Goal: Task Accomplishment & Management: Manage account settings

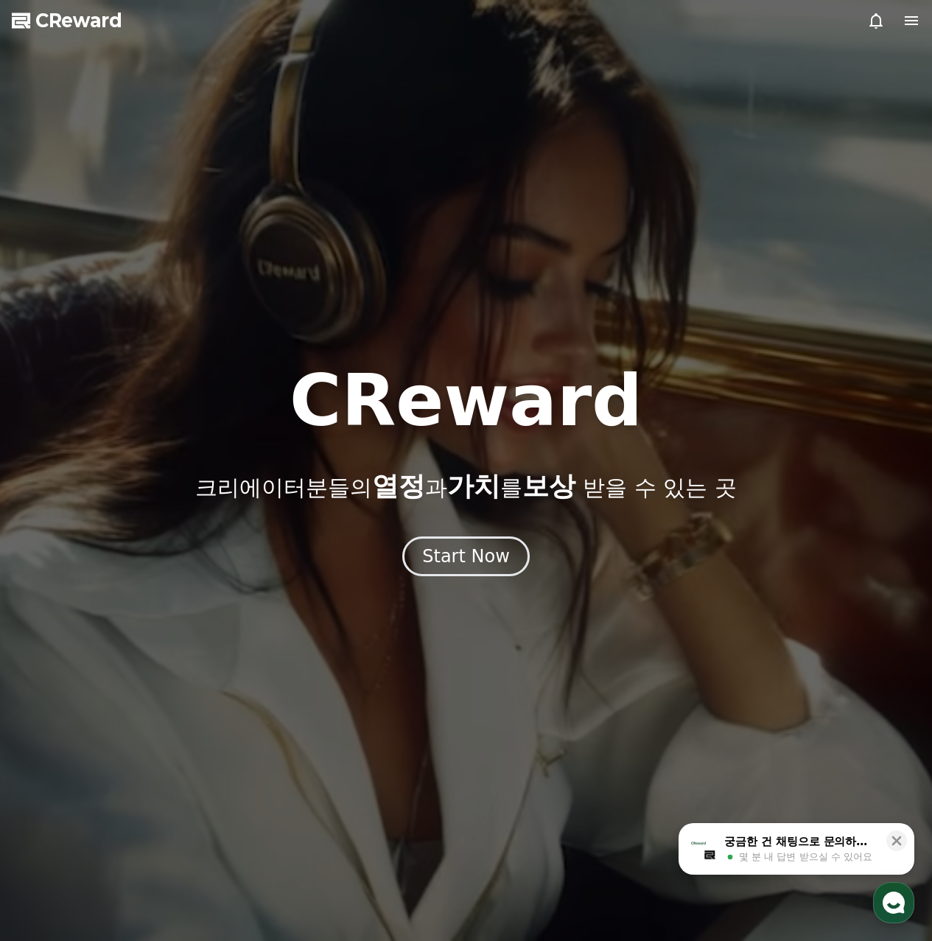
click at [918, 24] on icon at bounding box center [911, 20] width 13 height 9
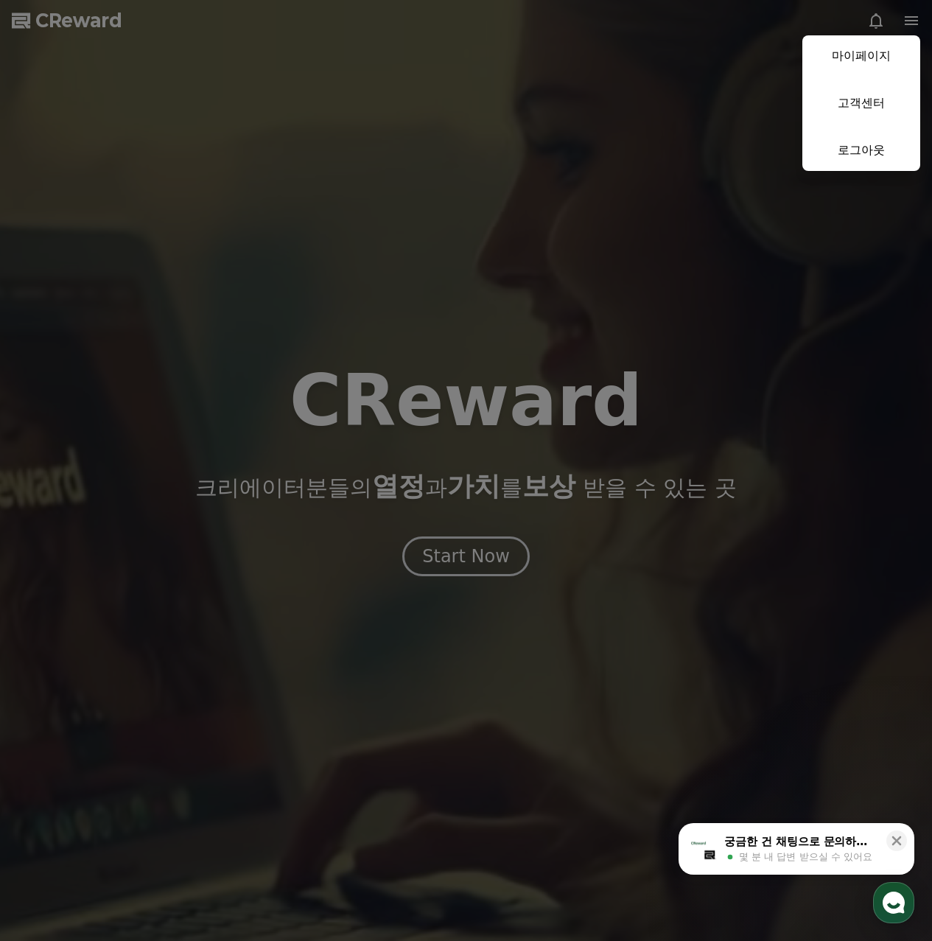
click at [882, 61] on link "마이페이지" at bounding box center [861, 55] width 118 height 41
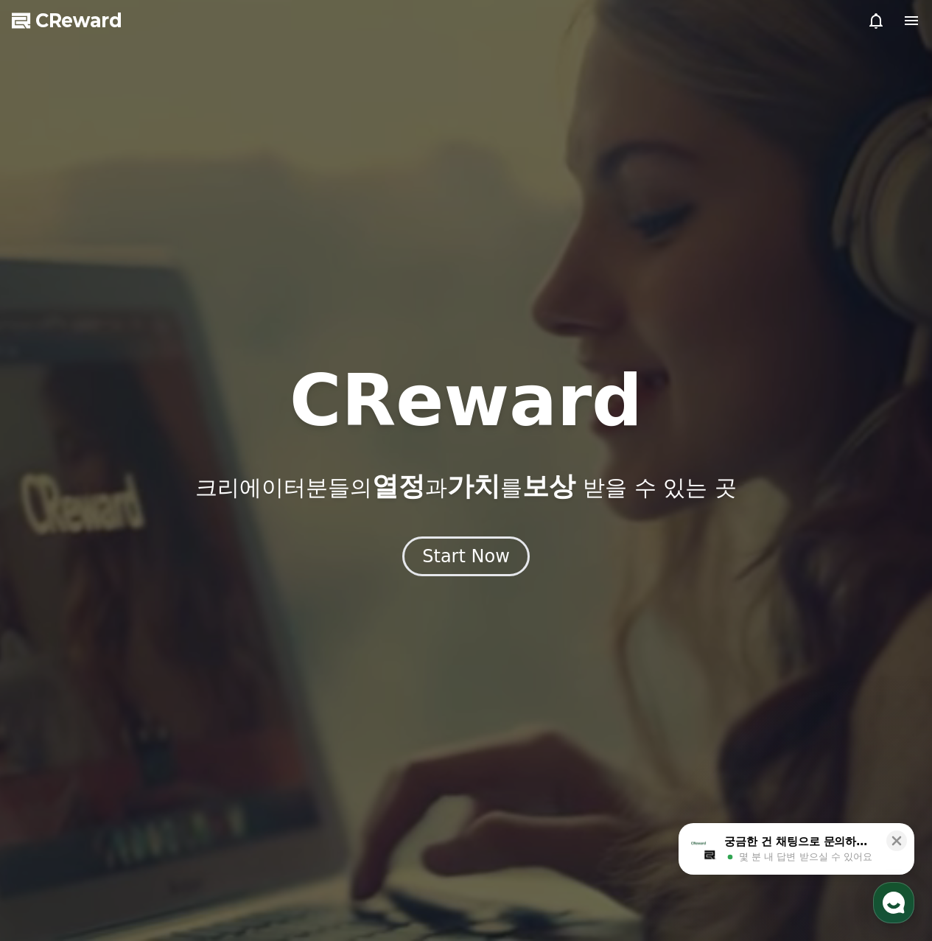
select select "**********"
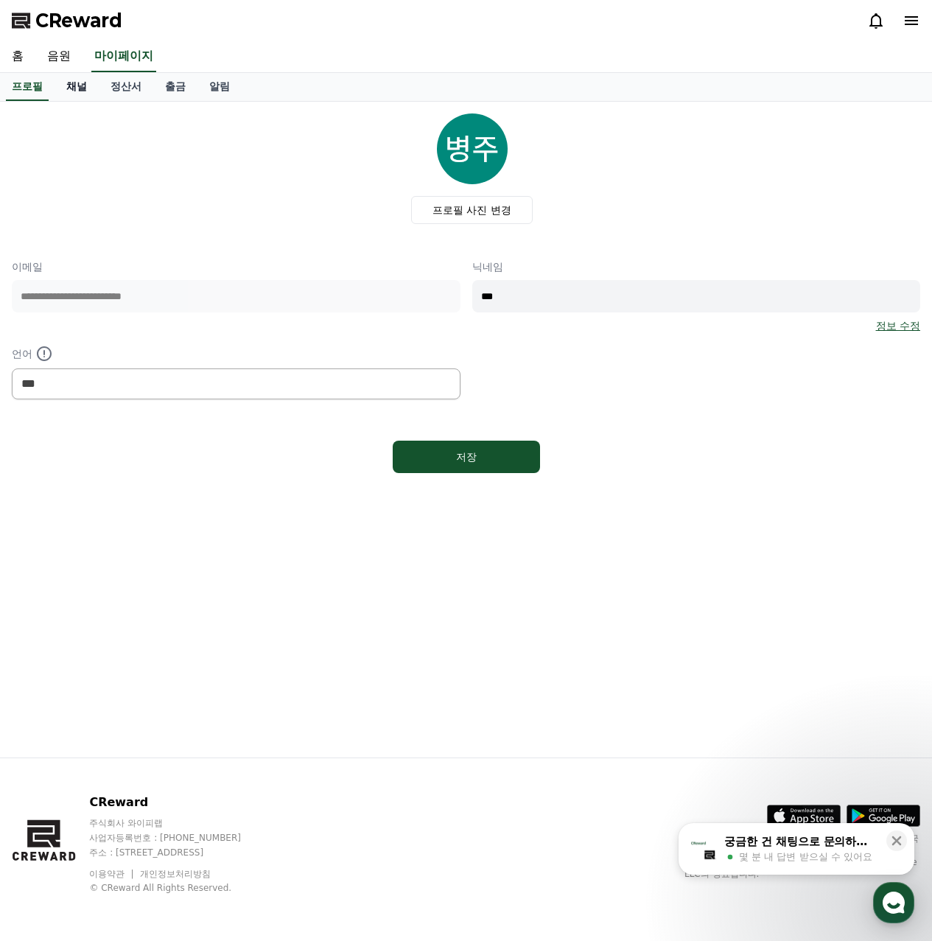
click at [94, 83] on link "채널" at bounding box center [77, 87] width 44 height 28
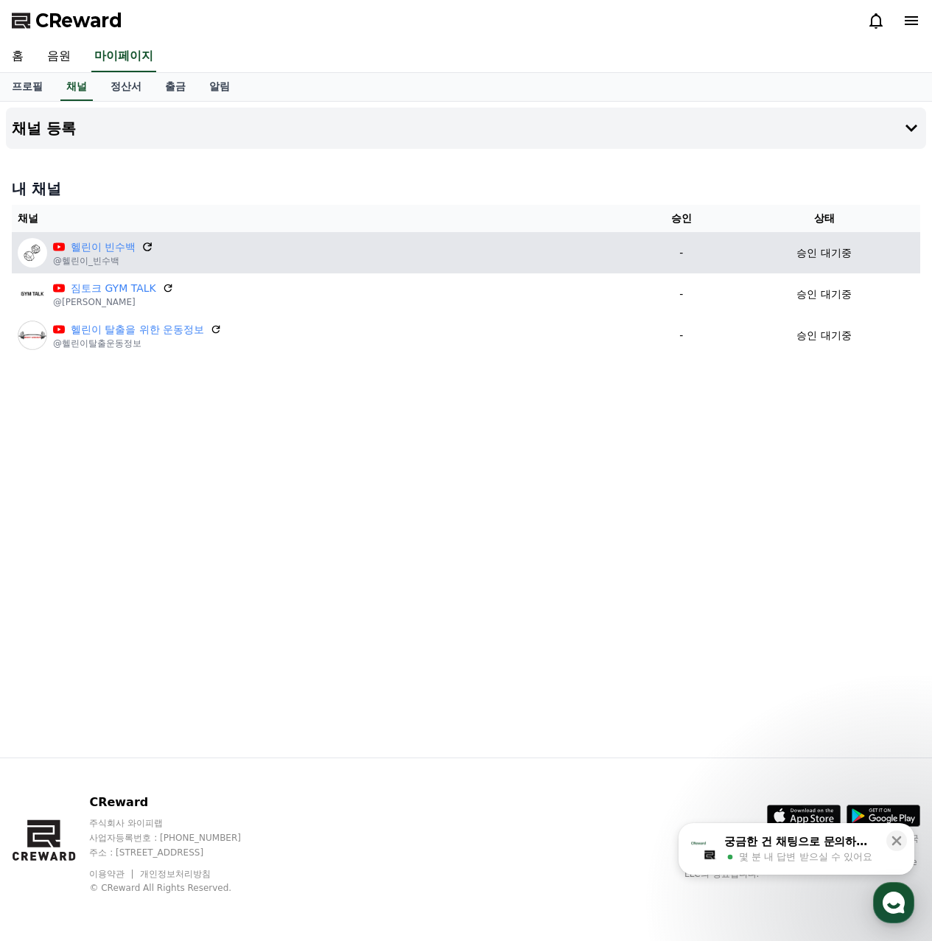
click at [150, 246] on icon at bounding box center [148, 246] width 9 height 9
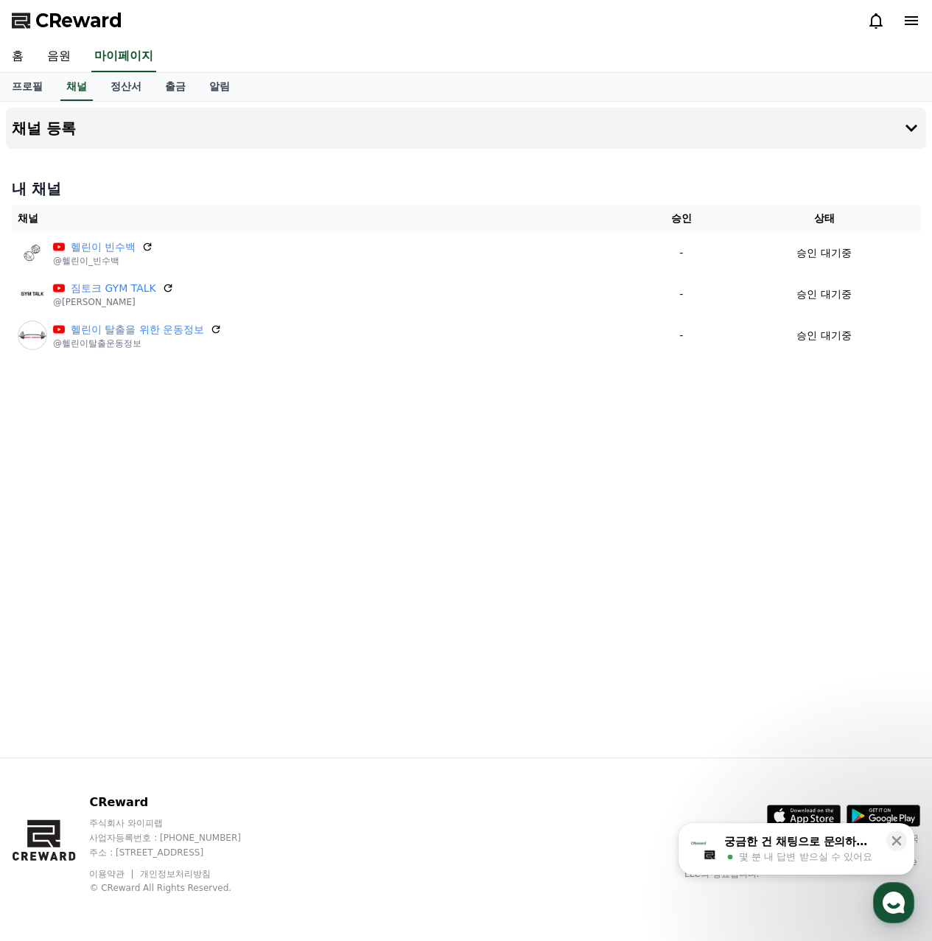
click at [833, 847] on div "궁금한 건 채팅으로 문의하세요" at bounding box center [800, 841] width 153 height 15
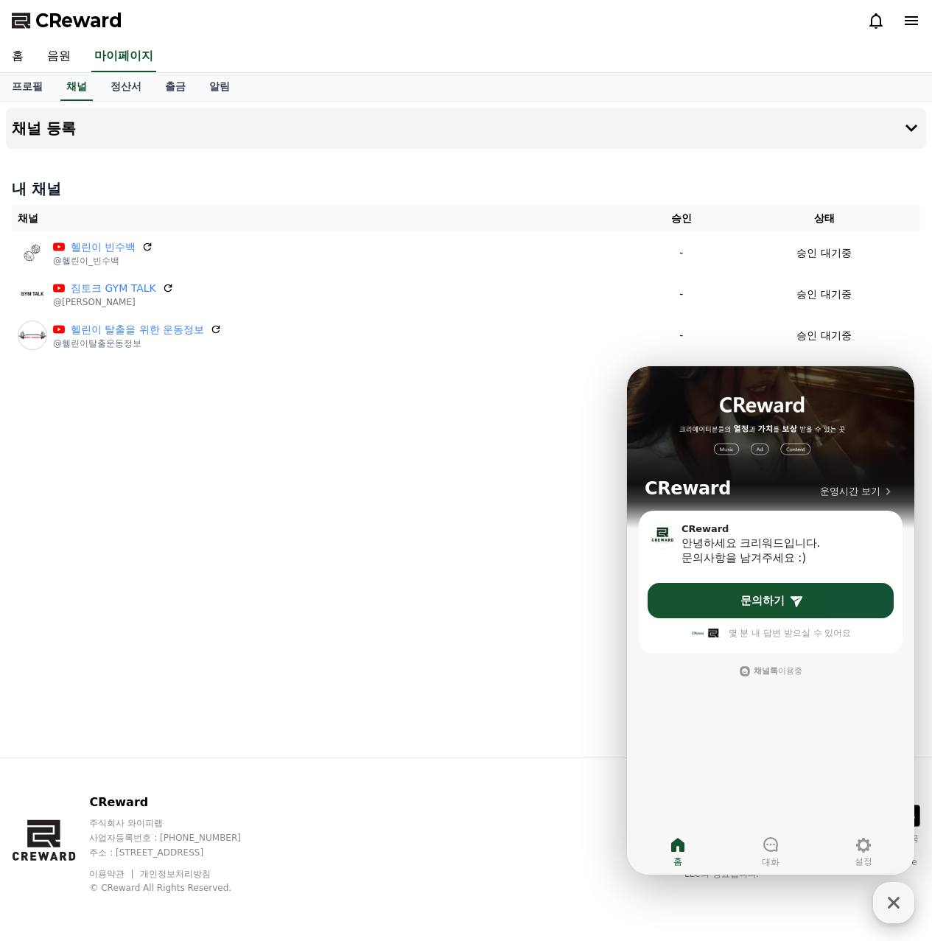
click at [896, 903] on icon "button" at bounding box center [893, 902] width 27 height 27
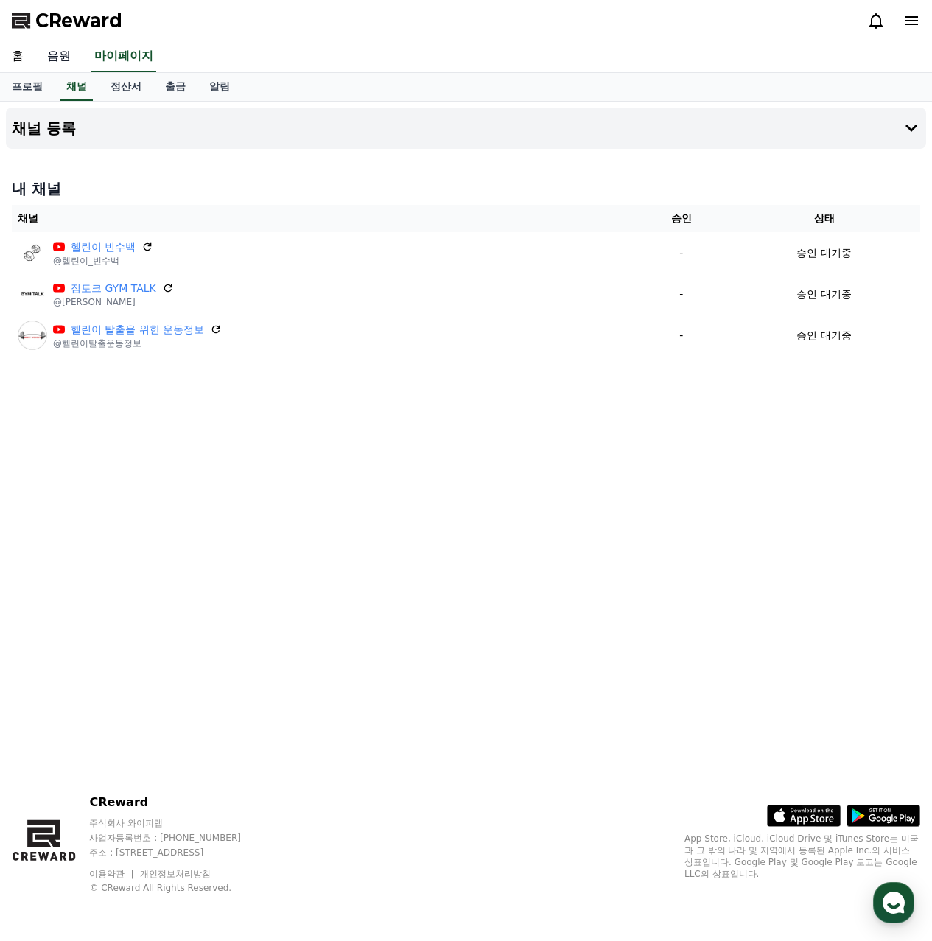
click at [53, 51] on link "음원" at bounding box center [58, 56] width 47 height 31
